Goal: Task Accomplishment & Management: Manage account settings

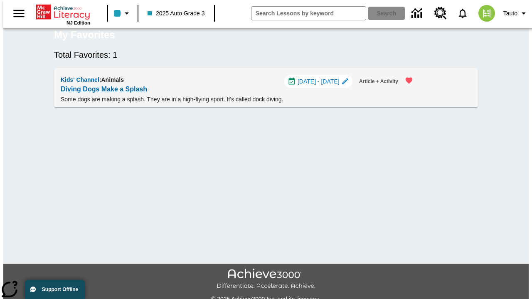
click at [322, 86] on span "[DATE] - [DATE]" at bounding box center [319, 81] width 42 height 9
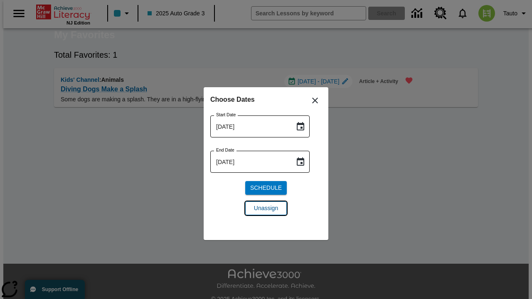
click at [266, 208] on span "Unassign" at bounding box center [266, 208] width 24 height 9
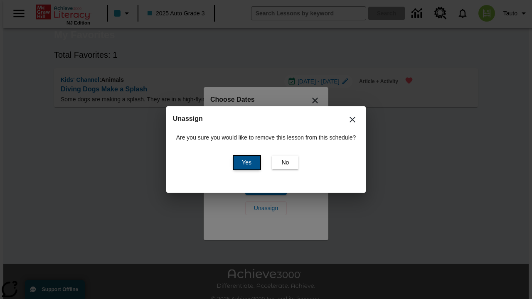
click at [245, 163] on span "Yes" at bounding box center [247, 162] width 10 height 9
